Goal: Communication & Community: Answer question/provide support

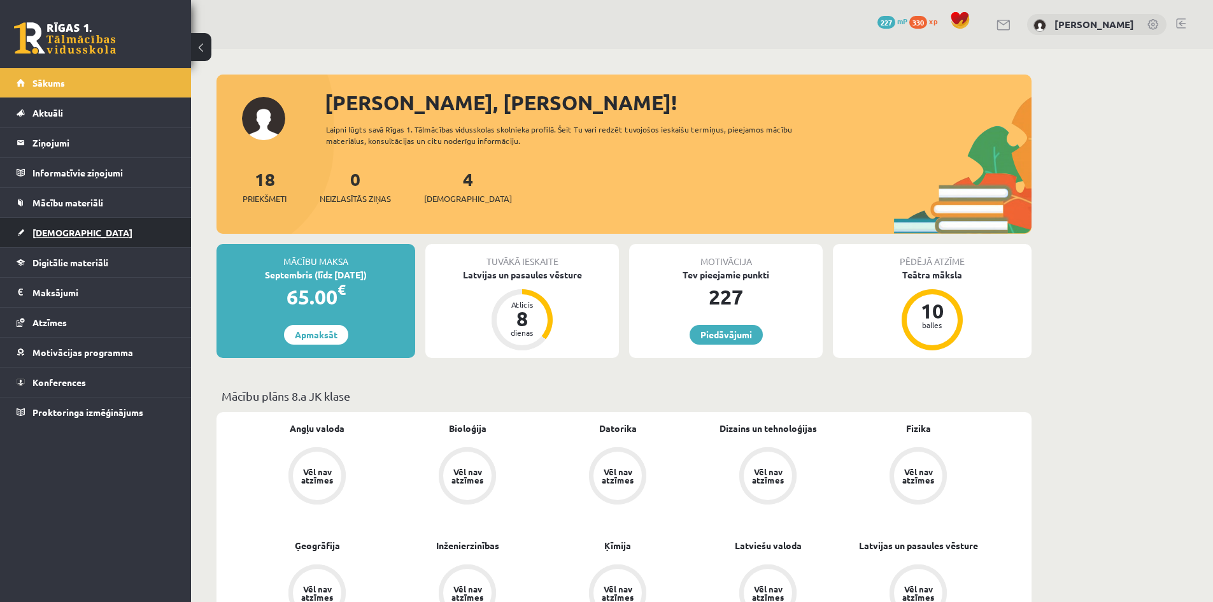
scroll to position [1083, 0]
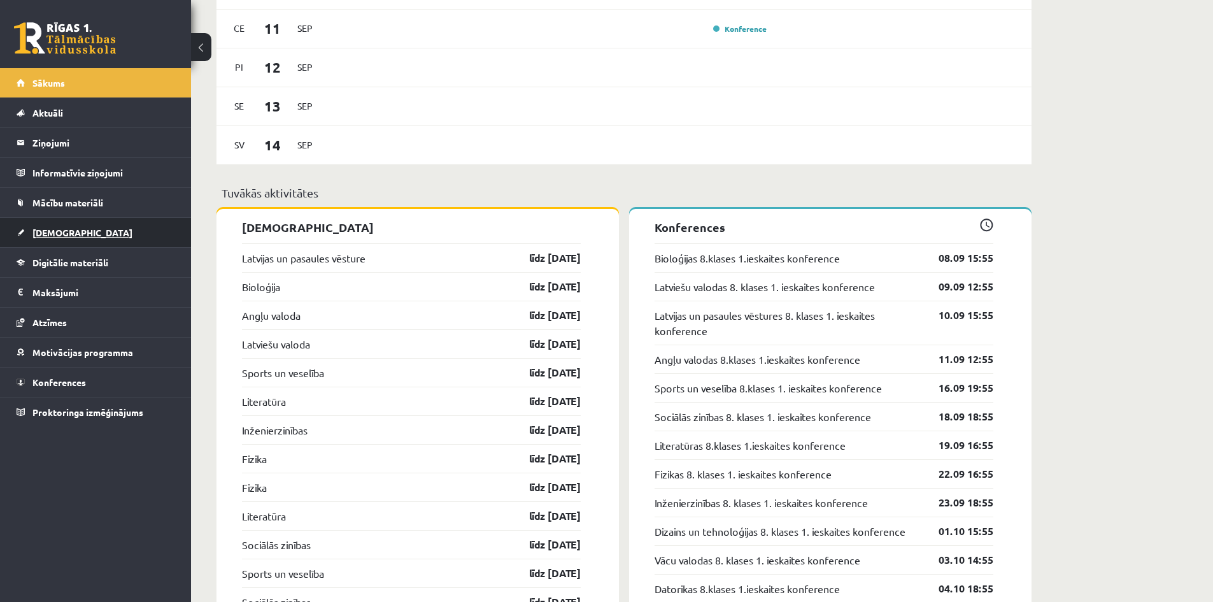
click at [64, 228] on span "[DEMOGRAPHIC_DATA]" at bounding box center [82, 232] width 100 height 11
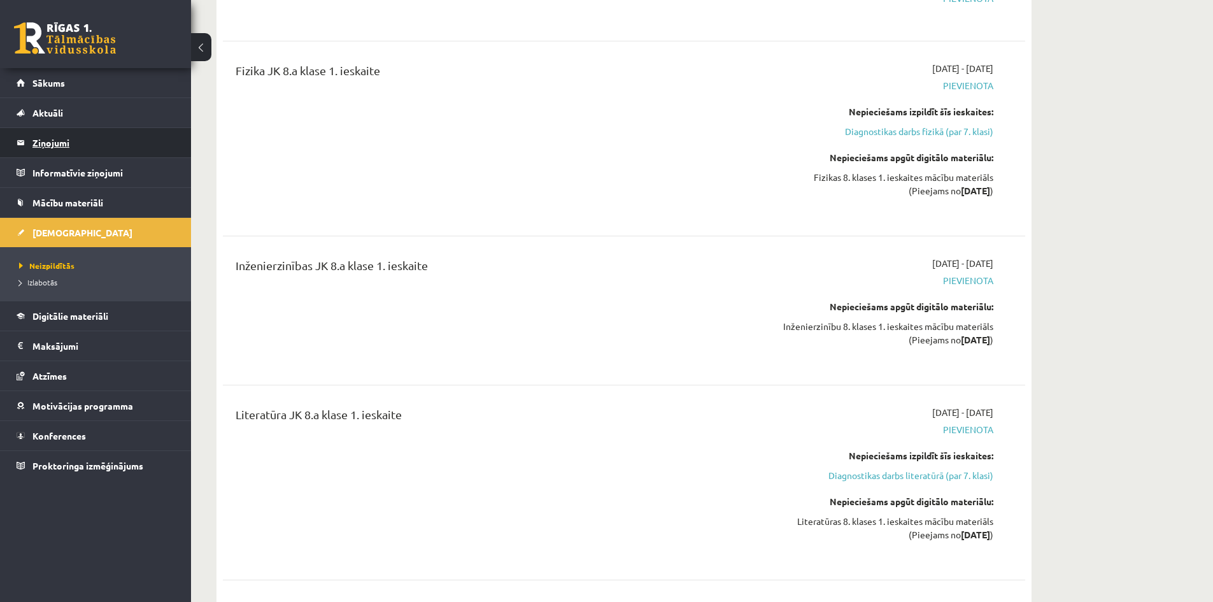
click at [54, 133] on legend "Ziņojumi 0" at bounding box center [103, 142] width 143 height 29
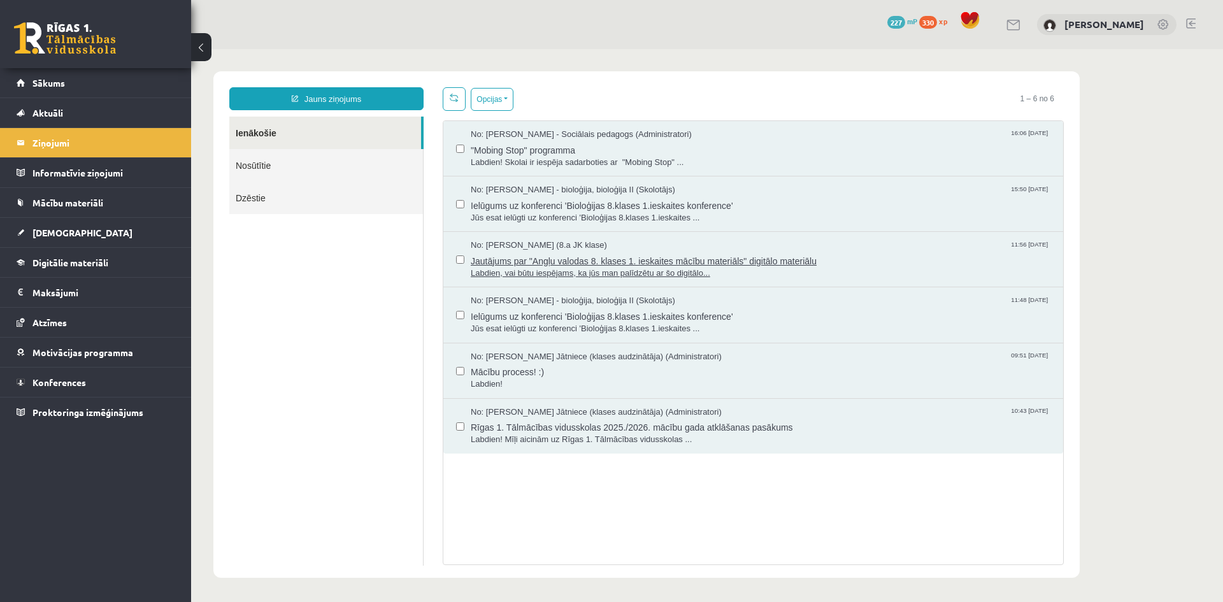
click at [855, 261] on span "Jautājums par "Angļu valodas 8. klases 1. ieskaites mācību materiāls" digitālo …" at bounding box center [760, 260] width 579 height 16
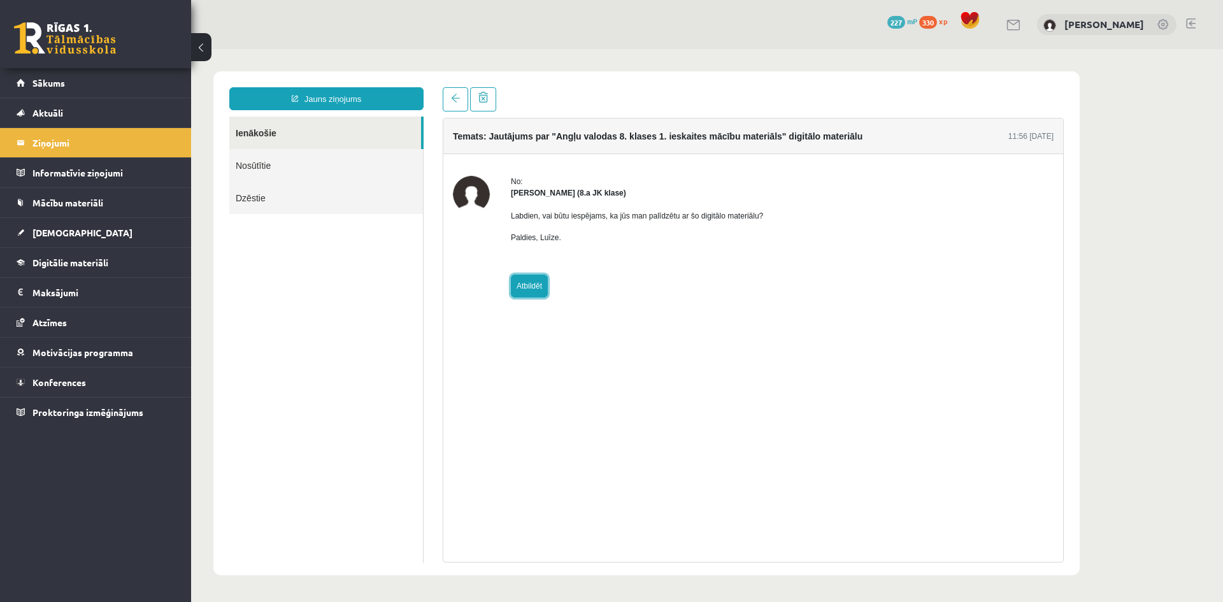
click at [534, 288] on link "Atbildēt" at bounding box center [529, 285] width 37 height 23
type input "**********"
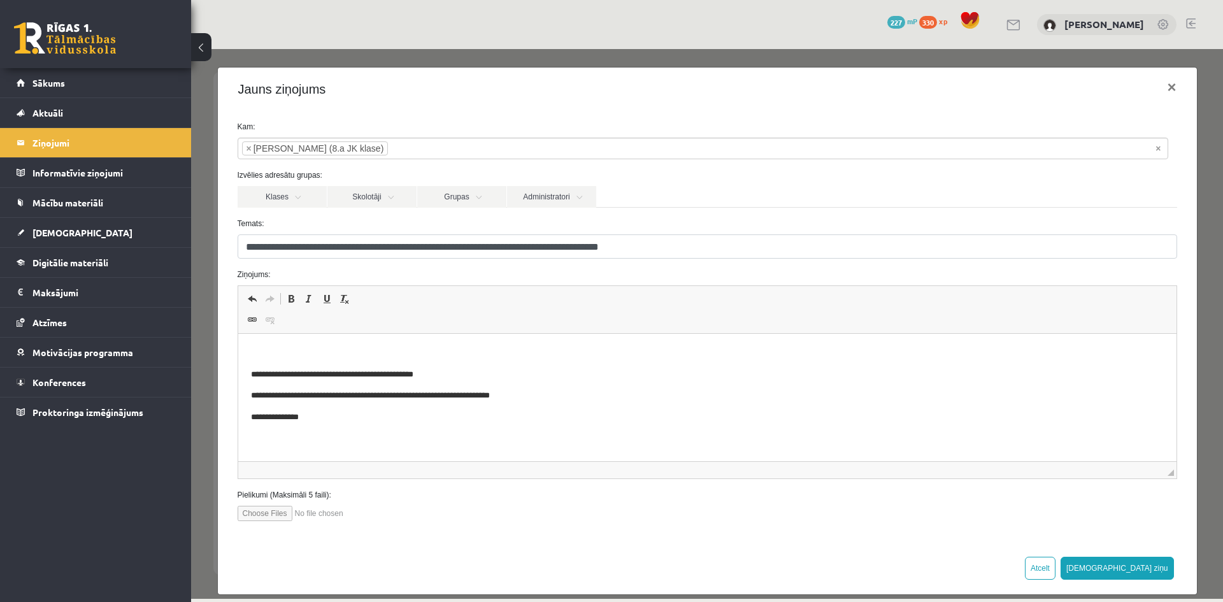
scroll to position [14, 0]
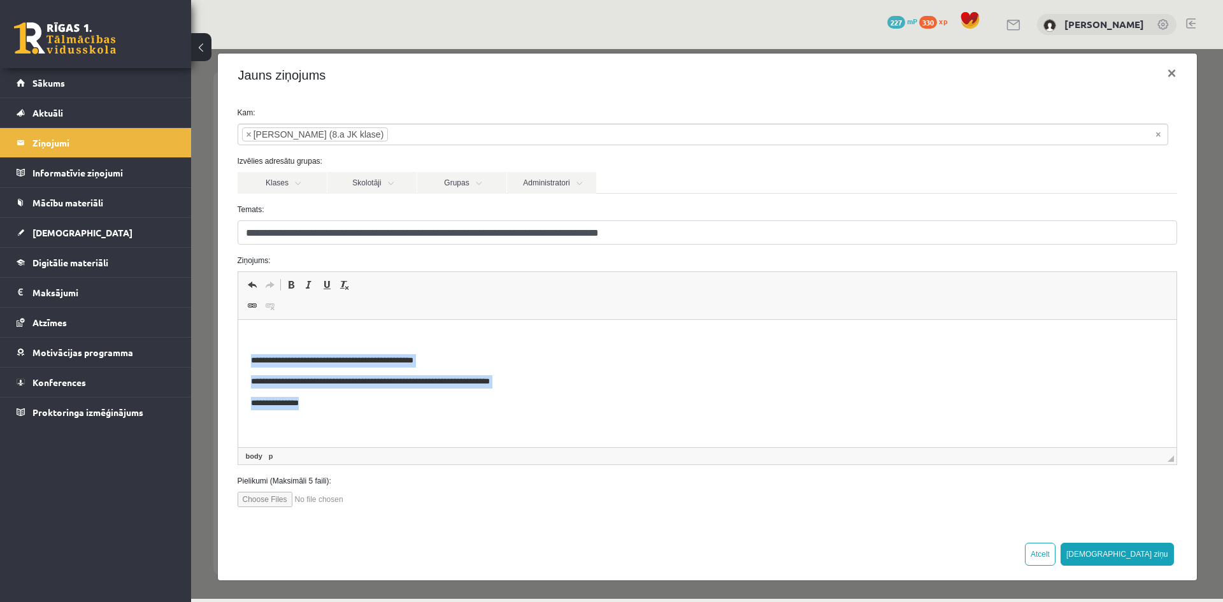
drag, startPoint x: 246, startPoint y: 357, endPoint x: 366, endPoint y: 410, distance: 130.3
click at [366, 410] on html "**********" at bounding box center [707, 371] width 938 height 103
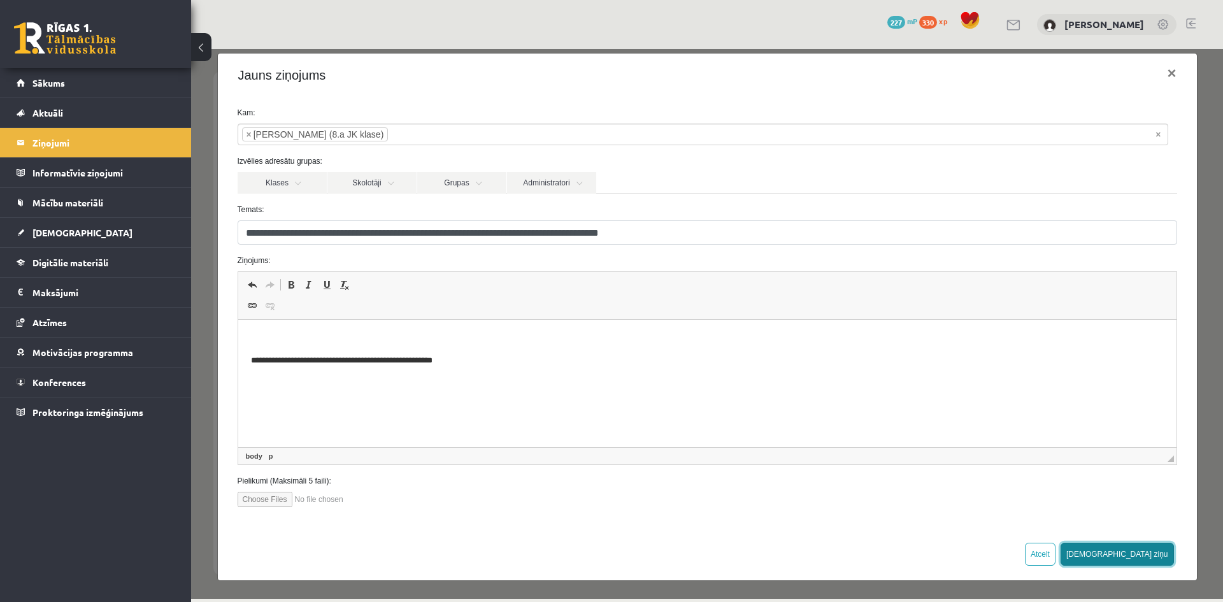
click at [1136, 555] on button "Sūtīt ziņu" at bounding box center [1116, 554] width 113 height 23
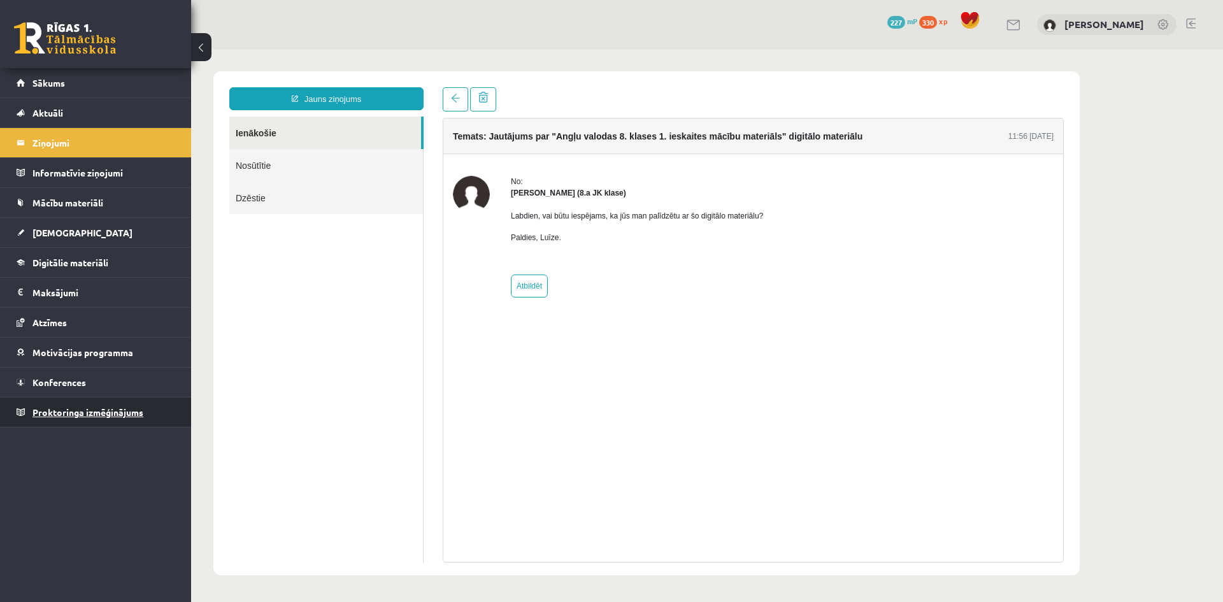
scroll to position [0, 0]
click at [45, 88] on link "Sākums" at bounding box center [96, 82] width 159 height 29
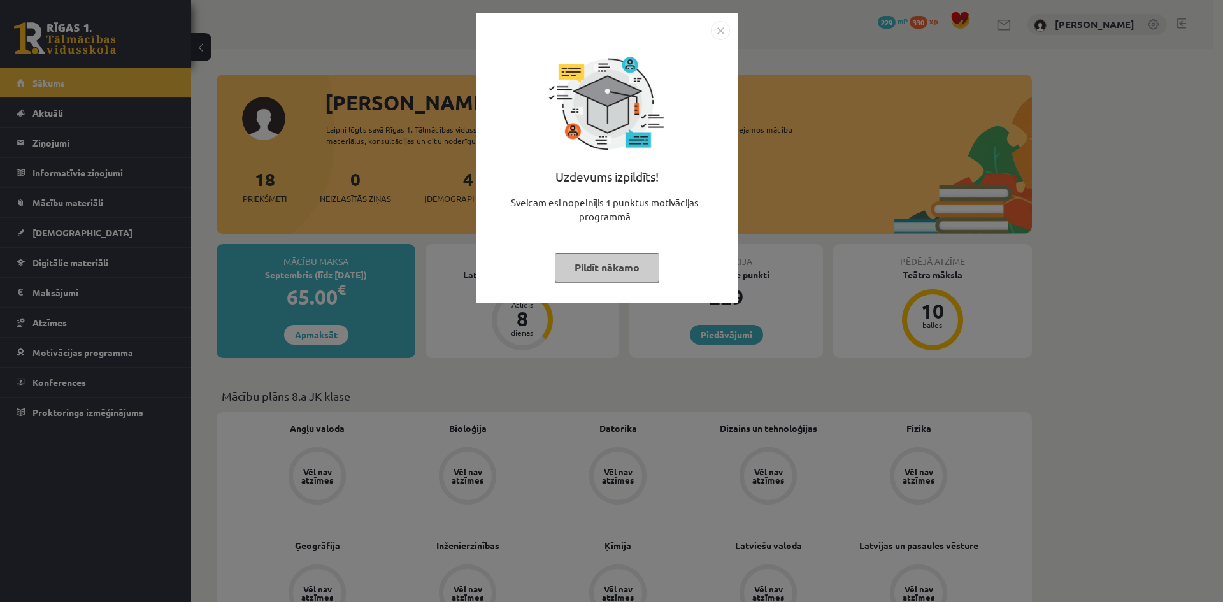
click at [620, 263] on button "Pildīt nākamo" at bounding box center [607, 267] width 104 height 29
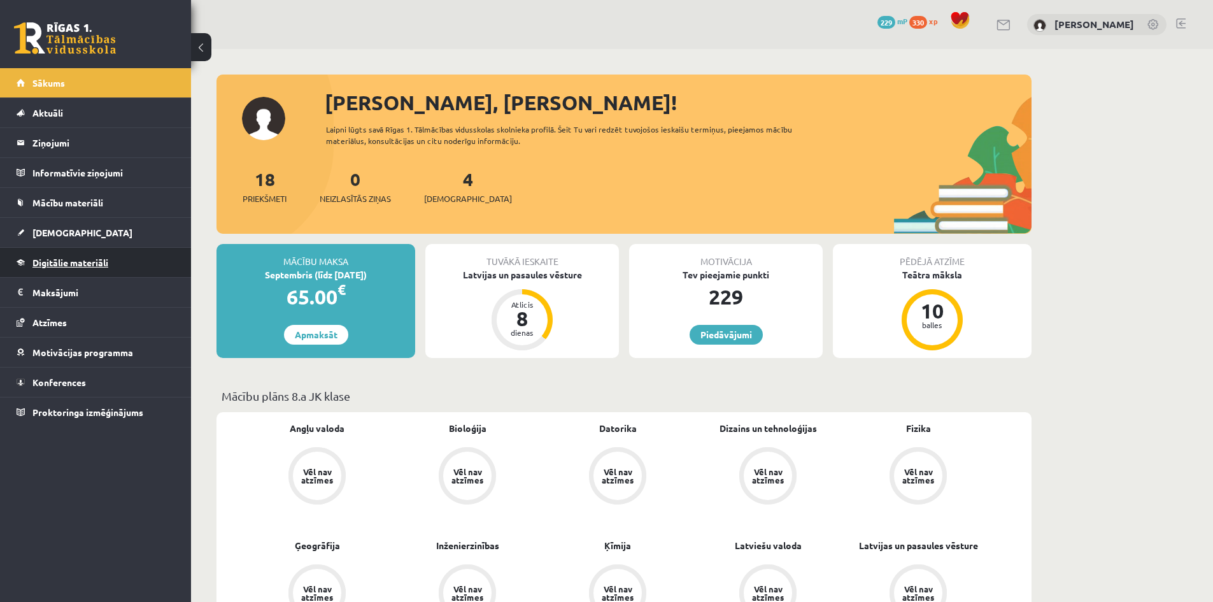
click at [46, 261] on span "Digitālie materiāli" at bounding box center [70, 262] width 76 height 11
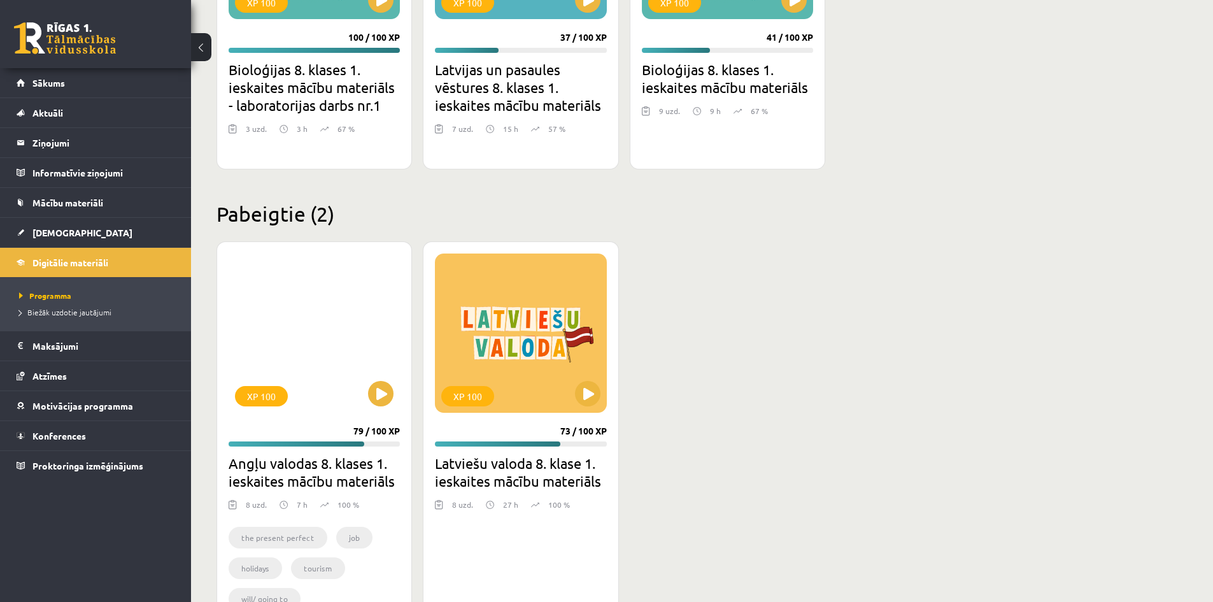
scroll to position [573, 0]
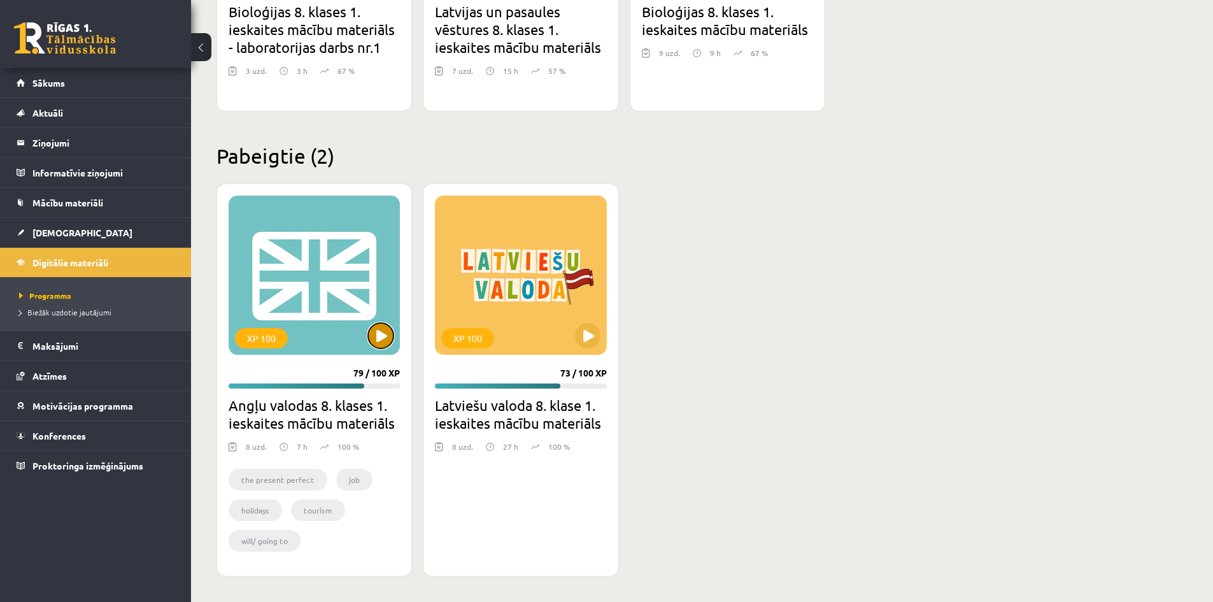
click at [378, 341] on button at bounding box center [380, 335] width 25 height 25
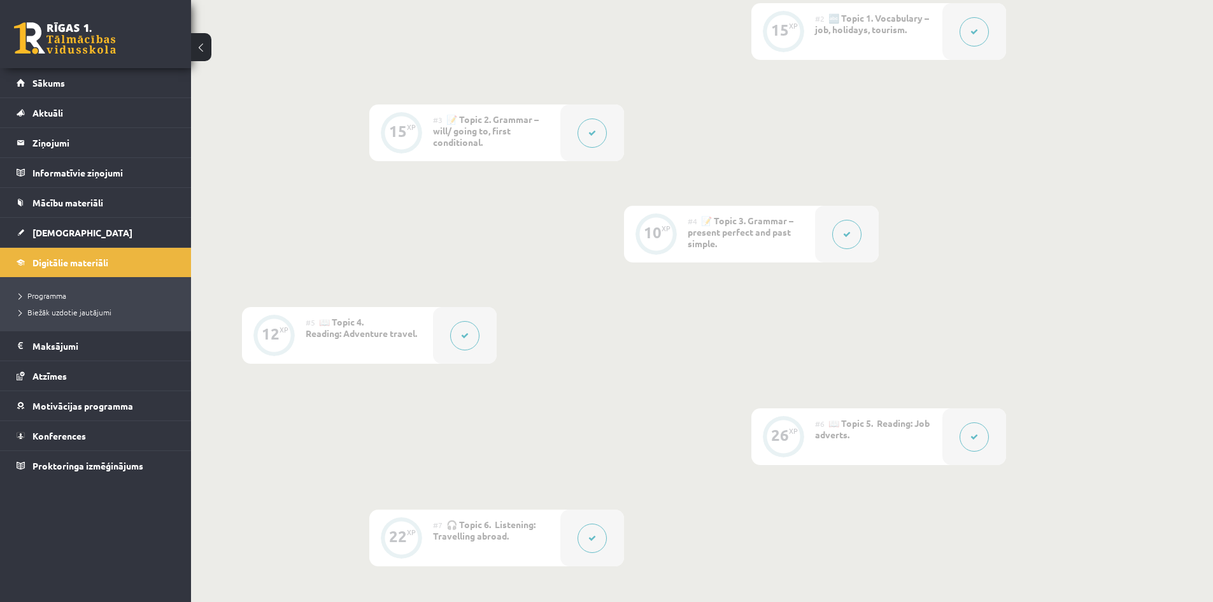
scroll to position [426, 0]
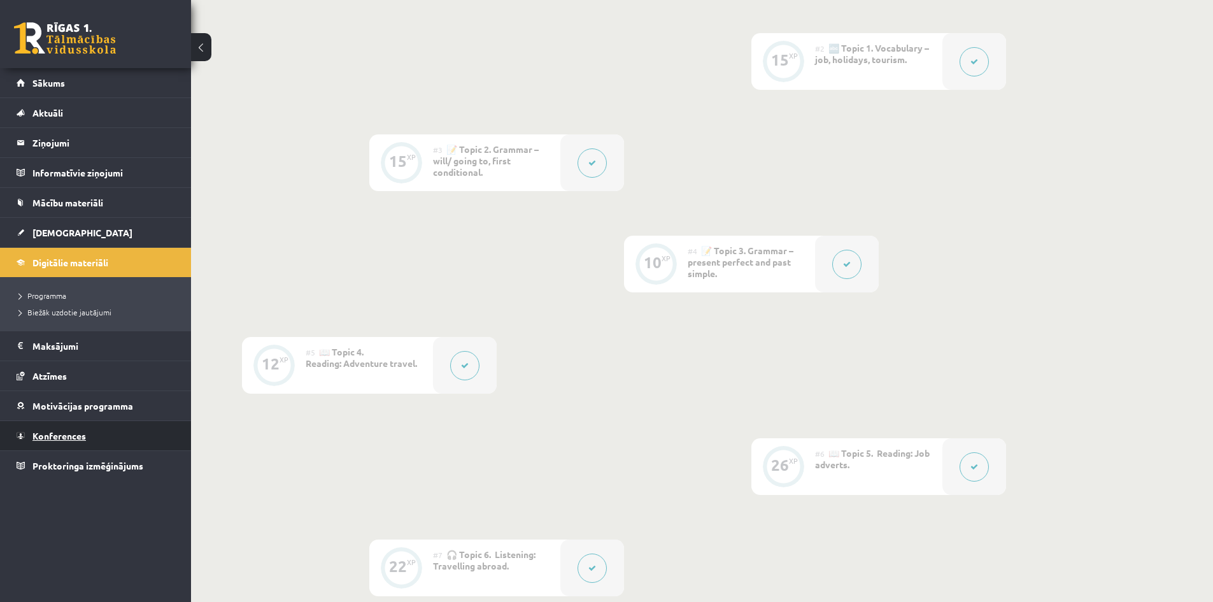
click at [62, 444] on link "Konferences" at bounding box center [96, 435] width 159 height 29
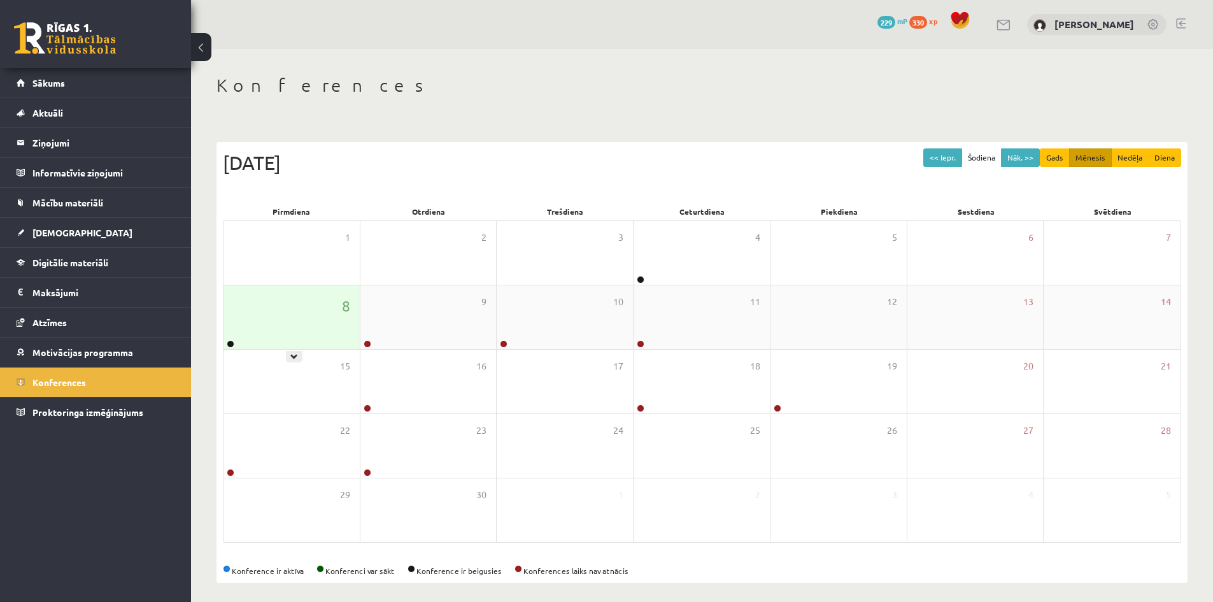
click at [296, 330] on div "8" at bounding box center [292, 317] width 136 height 64
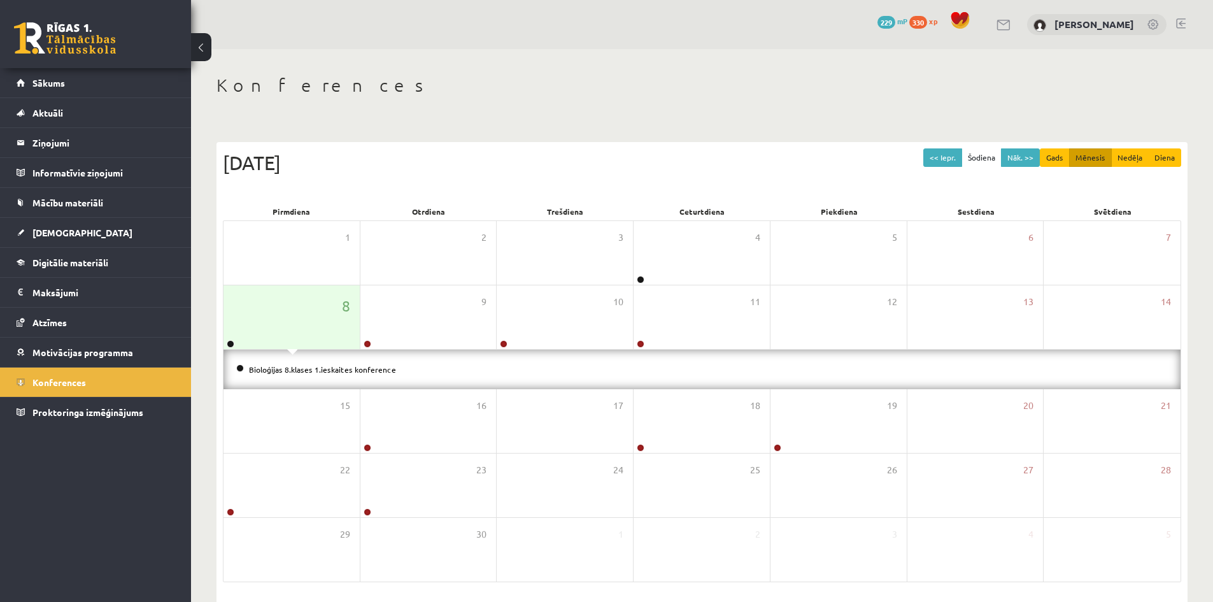
click at [295, 373] on li "Bioloģijas 8.klases 1.ieskaites konference" at bounding box center [702, 369] width 932 height 14
click at [297, 371] on link "Bioloģijas 8.klases 1.ieskaites konference" at bounding box center [322, 369] width 147 height 10
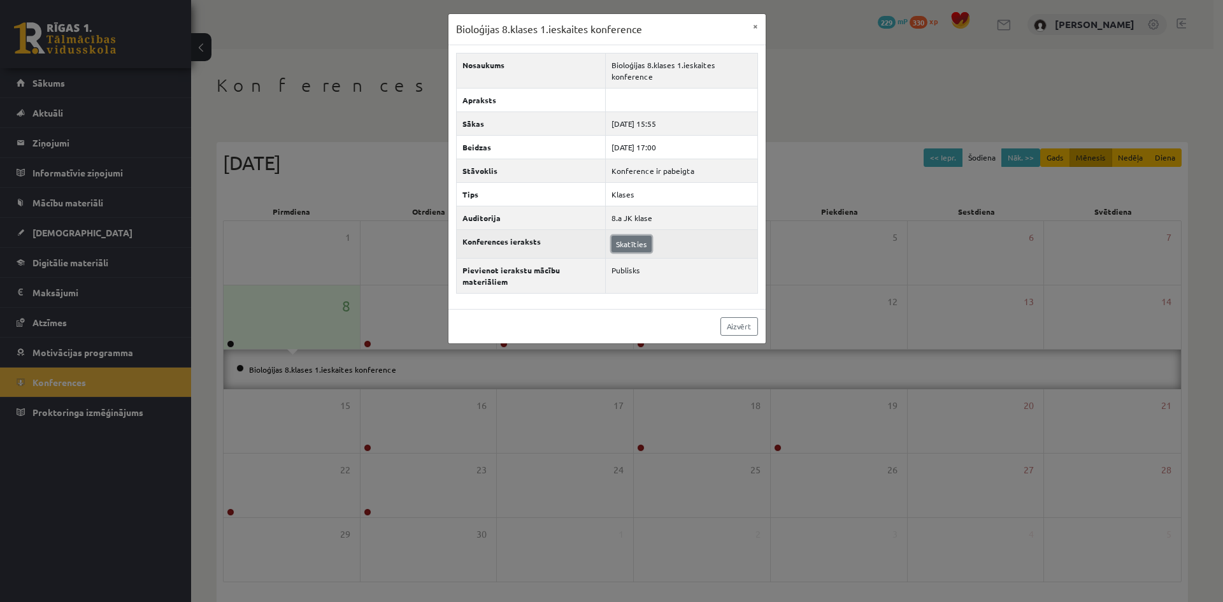
click at [629, 246] on link "Skatīties" at bounding box center [631, 244] width 40 height 17
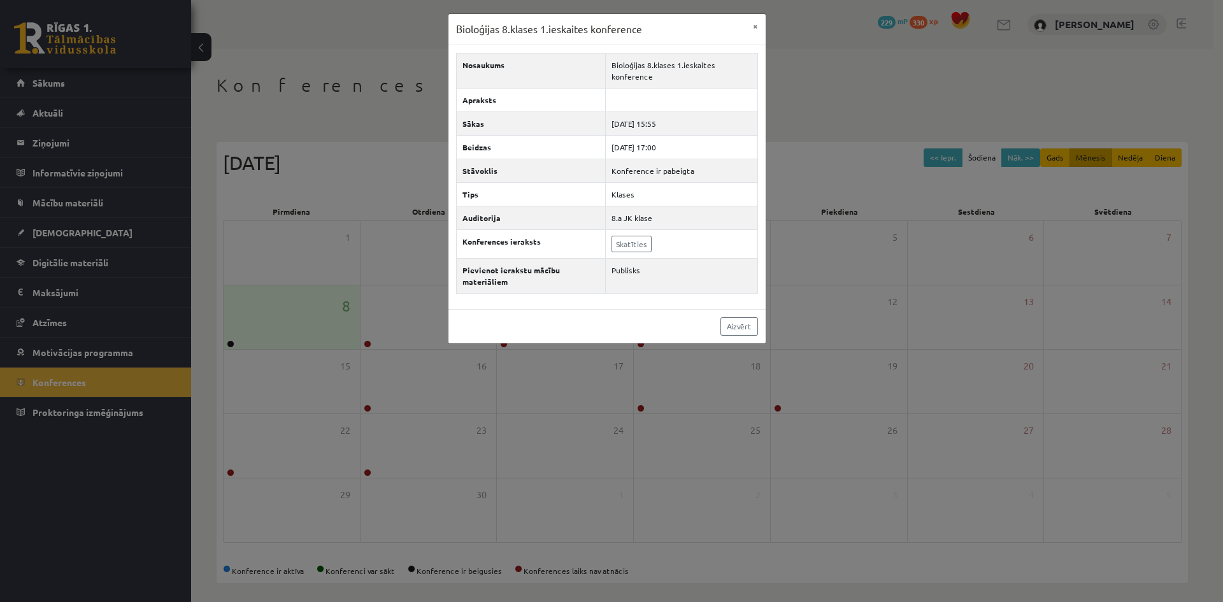
click at [352, 96] on div "Bioloģijas 8.klases 1.ieskaites konference × Nosaukums Bioloģijas 8.klases 1.ie…" at bounding box center [611, 301] width 1223 height 602
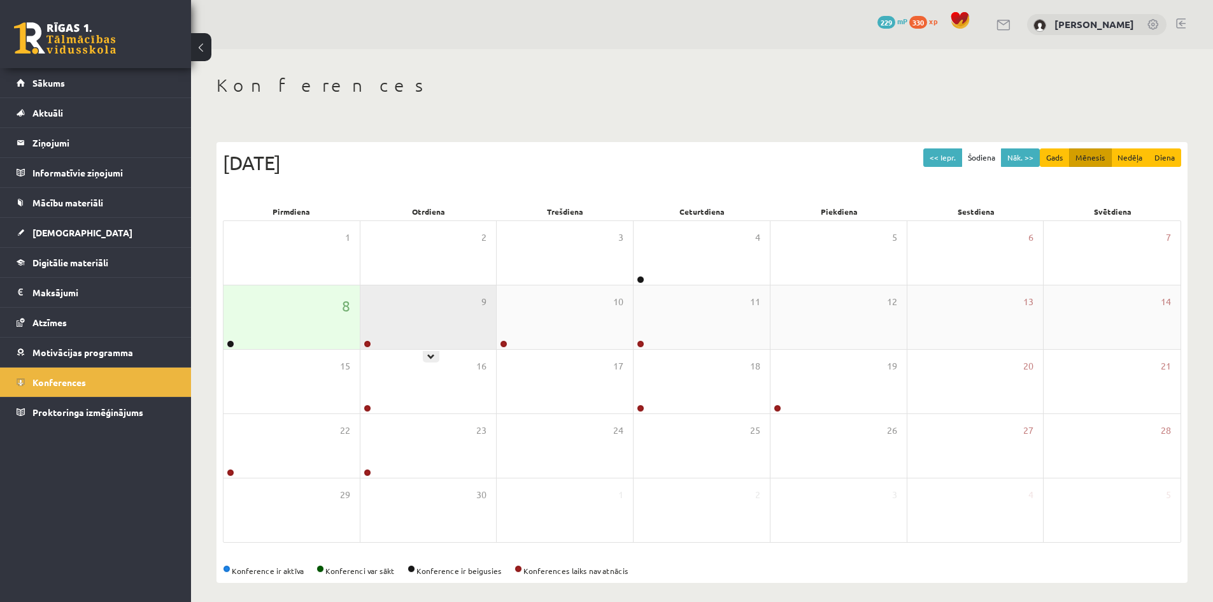
click at [396, 308] on div "9" at bounding box center [428, 317] width 136 height 64
